Goal: Task Accomplishment & Management: Manage account settings

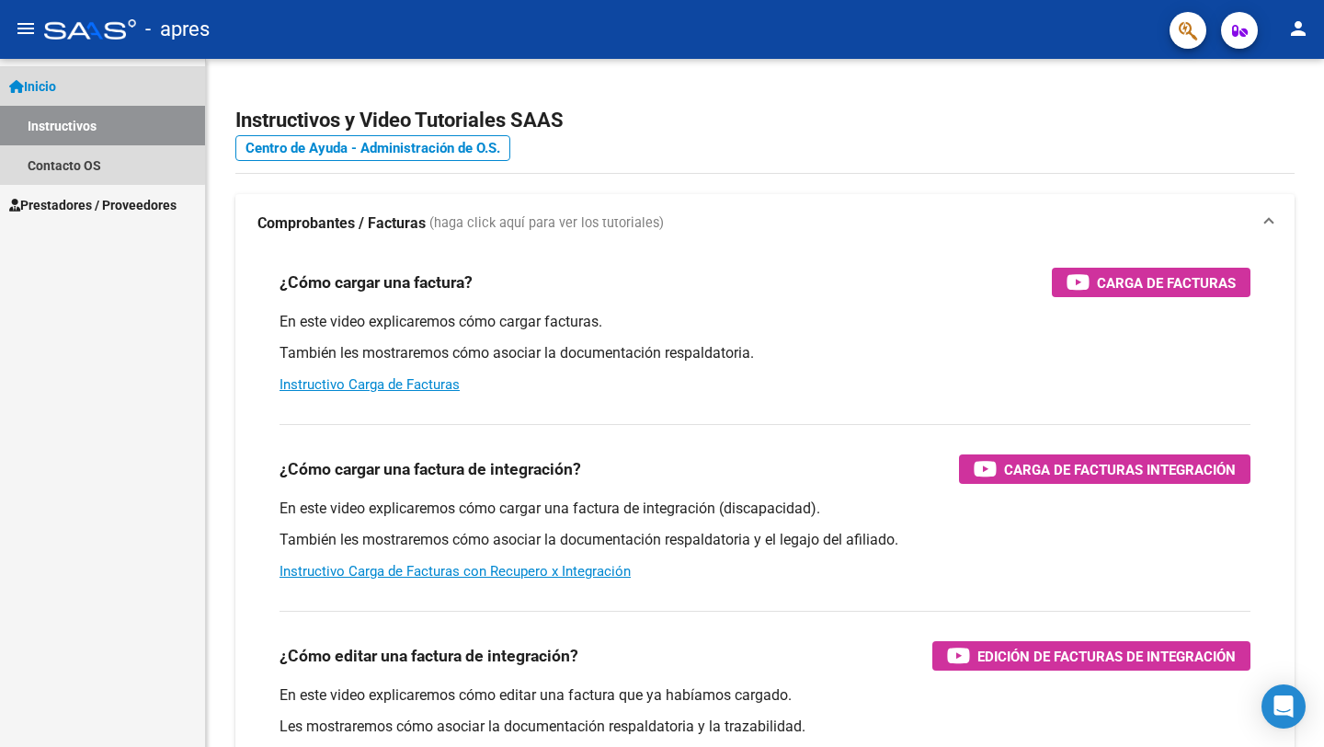
click at [54, 86] on span "Inicio" at bounding box center [32, 86] width 47 height 20
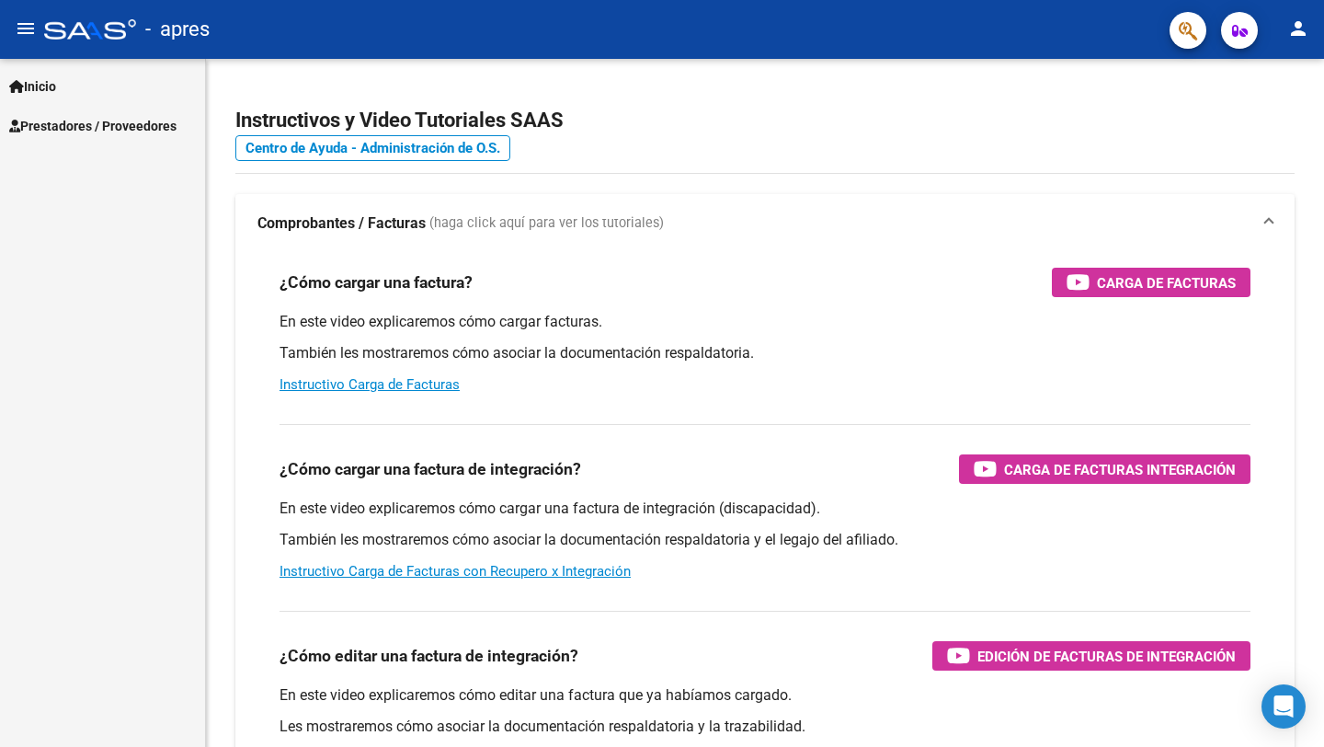
click at [57, 122] on span "Prestadores / Proveedores" at bounding box center [92, 126] width 167 height 20
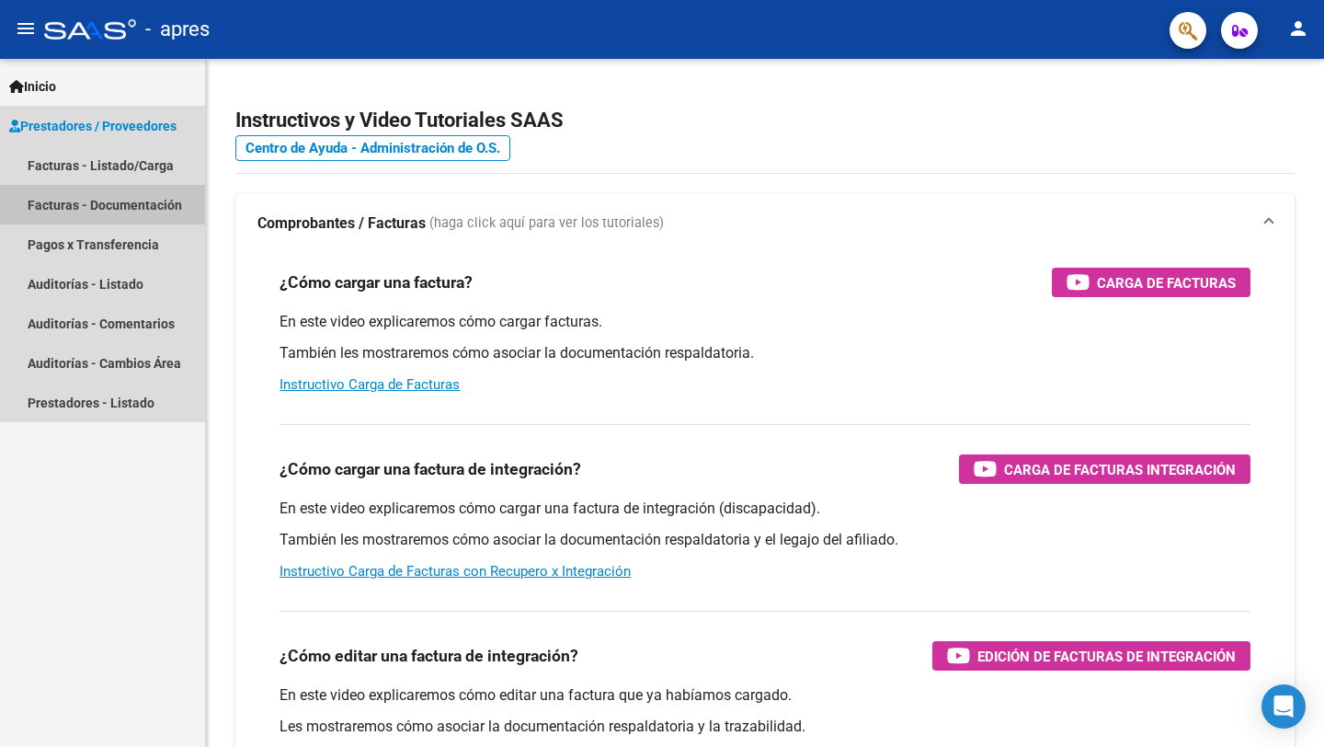
click at [68, 212] on link "Facturas - Documentación" at bounding box center [102, 205] width 205 height 40
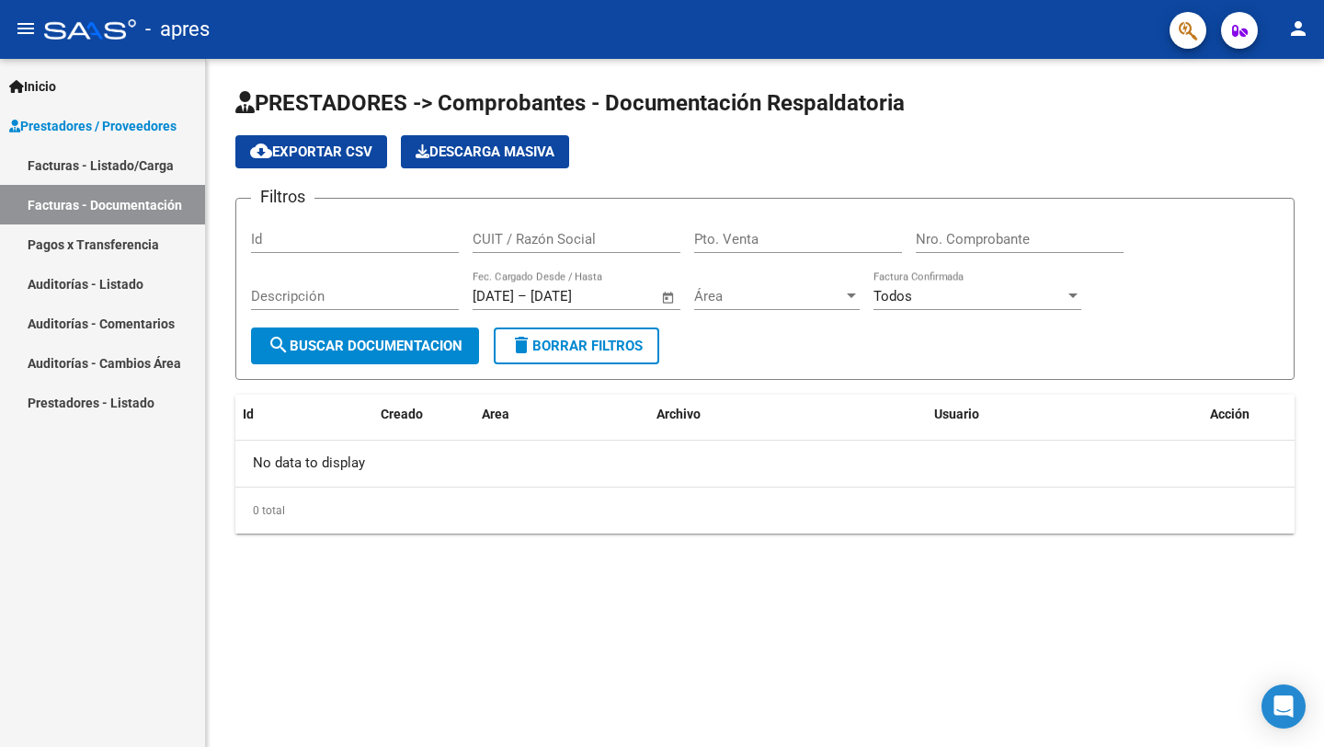
click at [104, 160] on link "Facturas - Listado/Carga" at bounding box center [102, 165] width 205 height 40
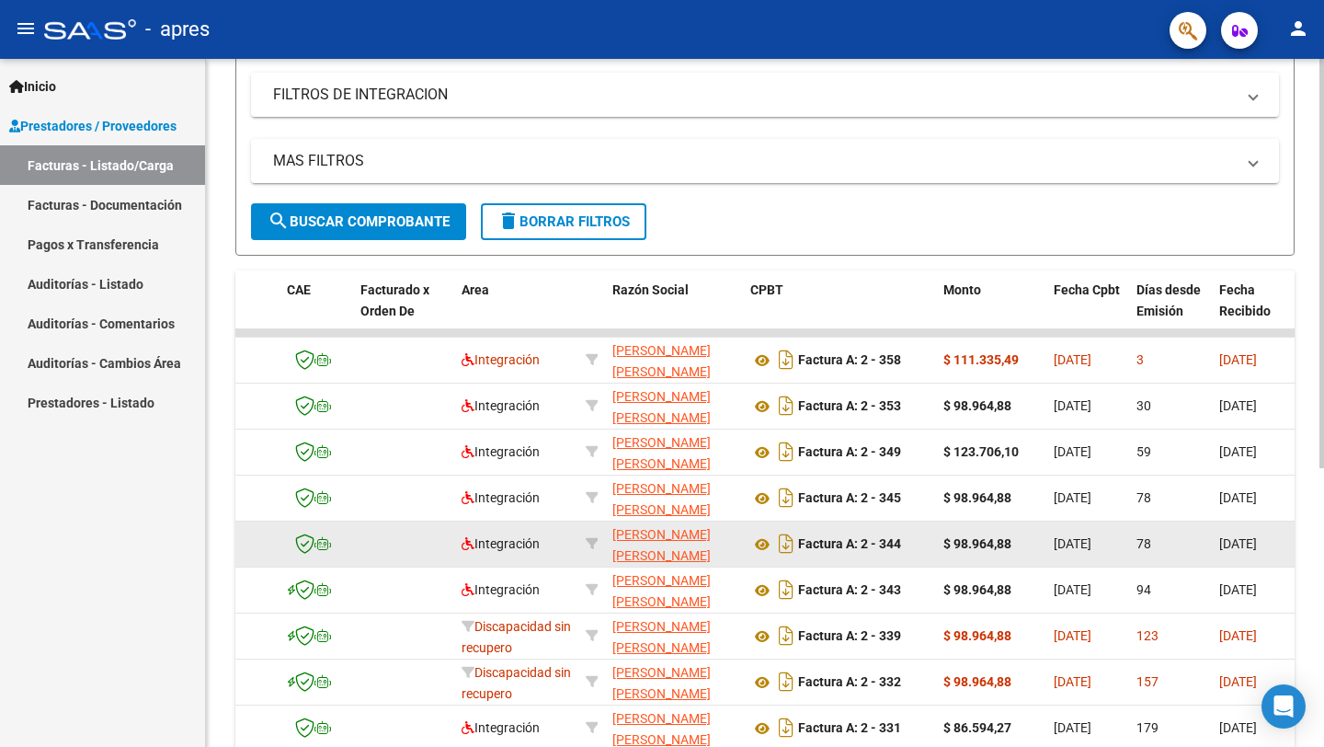
scroll to position [0, 142]
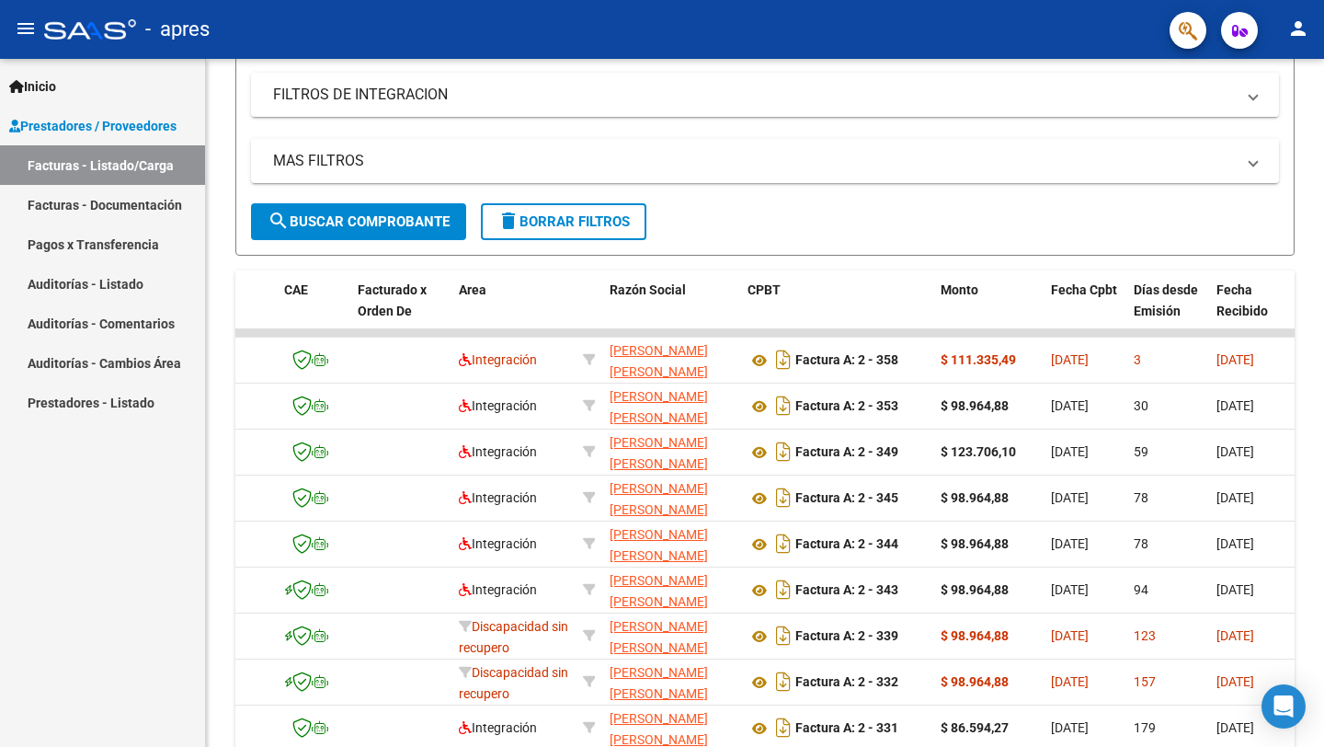
click at [1304, 32] on mat-icon "person" at bounding box center [1299, 28] width 22 height 22
click at [1266, 132] on button "exit_to_app Salir" at bounding box center [1261, 121] width 112 height 44
